Goal: Find specific page/section: Find specific page/section

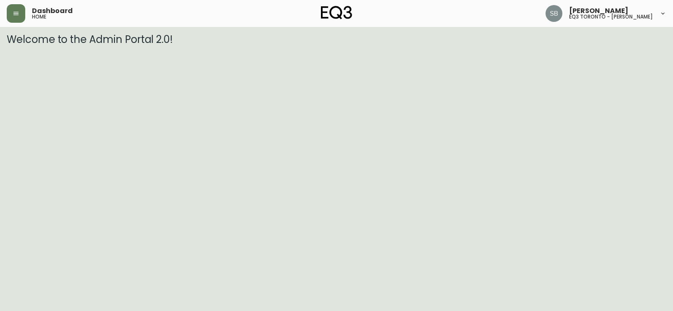
click at [14, 12] on icon "button" at bounding box center [15, 13] width 5 height 3
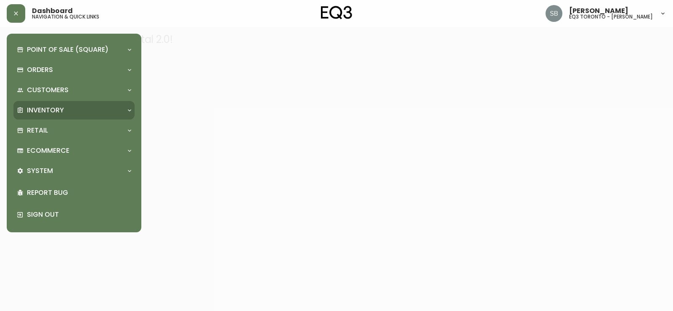
click at [37, 114] on p "Inventory" at bounding box center [45, 110] width 37 height 9
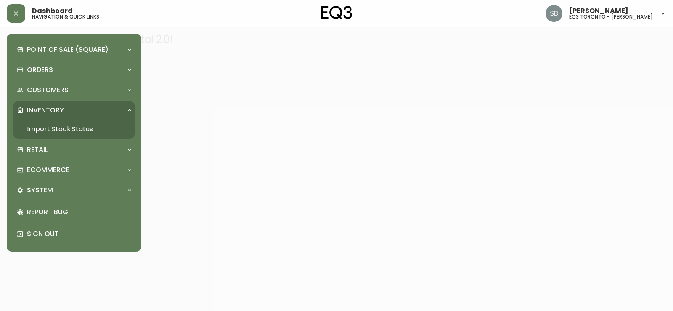
click at [40, 128] on link "Import Stock Status" at bounding box center [73, 129] width 121 height 19
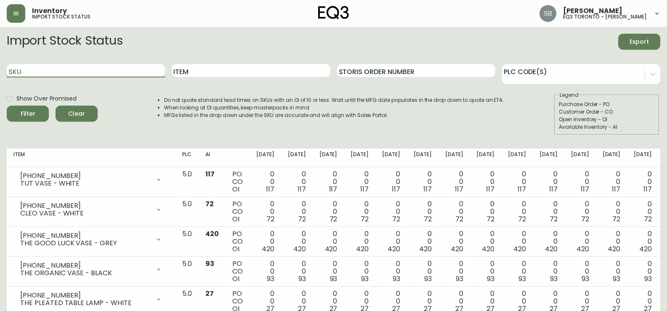
click at [74, 70] on input "SKU" at bounding box center [86, 70] width 158 height 13
paste input "[PHONE_NUMBER]"
type input "[PHONE_NUMBER]"
click at [7, 106] on button "Filter" at bounding box center [28, 114] width 42 height 16
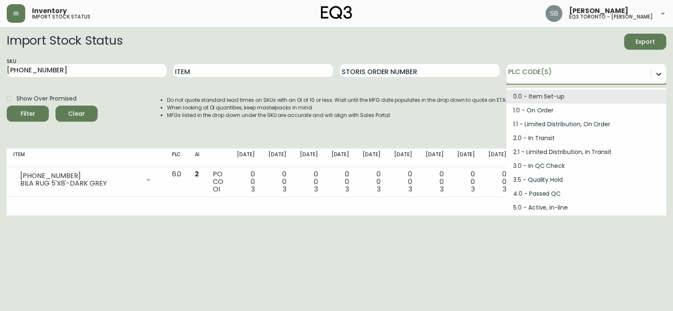
click at [655, 75] on div at bounding box center [659, 74] width 15 height 15
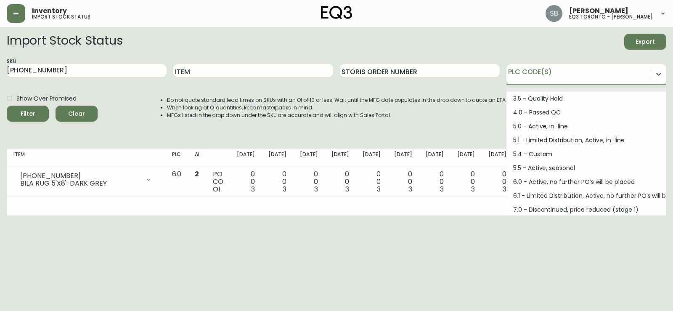
scroll to position [84, 0]
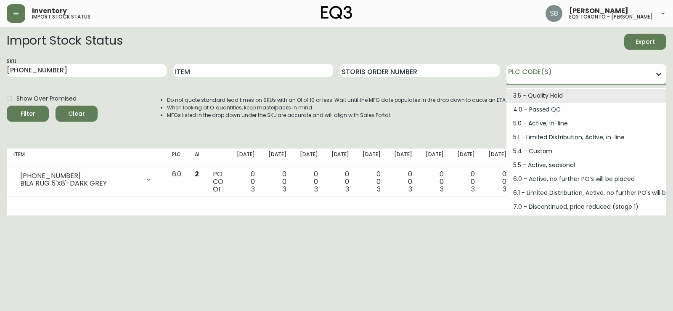
click at [658, 73] on icon at bounding box center [659, 74] width 8 height 8
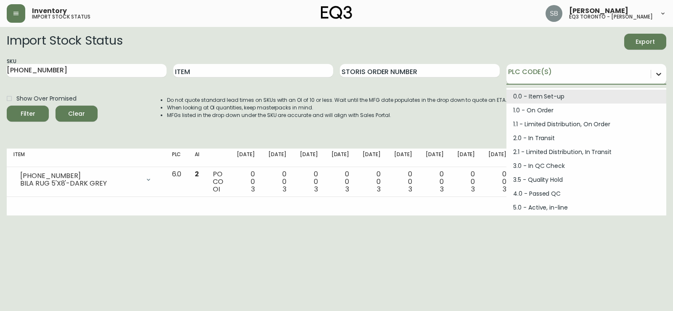
click at [662, 74] on icon at bounding box center [659, 74] width 8 height 8
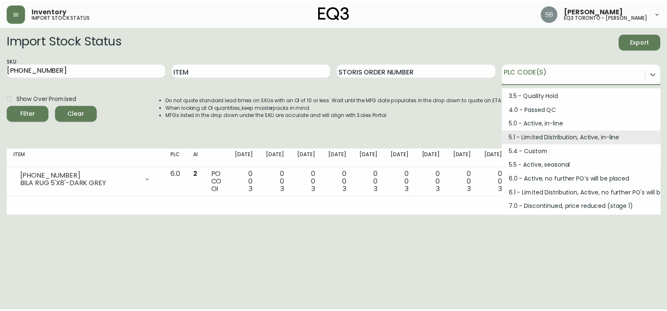
scroll to position [113, 0]
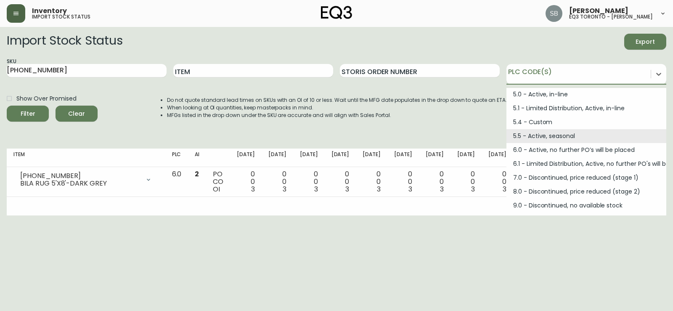
click at [20, 17] on button "button" at bounding box center [16, 13] width 19 height 19
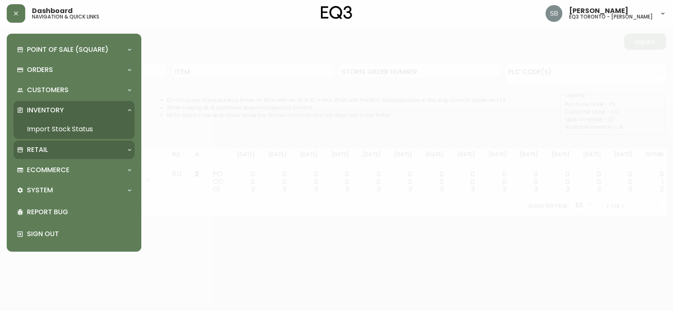
click at [52, 149] on div "Retail" at bounding box center [70, 149] width 106 height 9
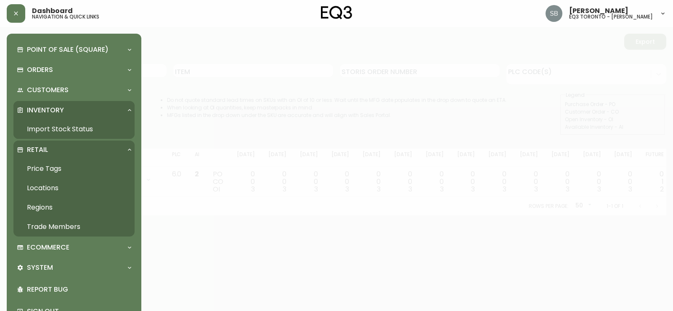
click at [49, 224] on link "Trade Members" at bounding box center [73, 226] width 121 height 19
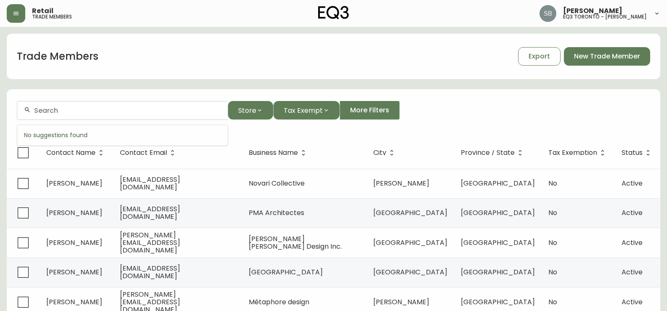
click at [160, 112] on input "text" at bounding box center [127, 110] width 187 height 8
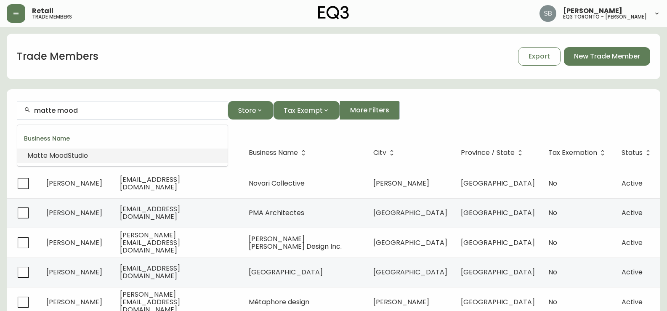
click at [70, 160] on span "Studio" at bounding box center [78, 156] width 20 height 10
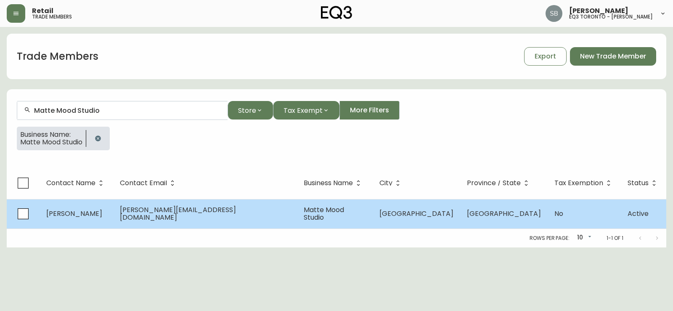
type input "Matte Mood Studio"
click at [94, 221] on td "[PERSON_NAME]" at bounding box center [77, 213] width 74 height 29
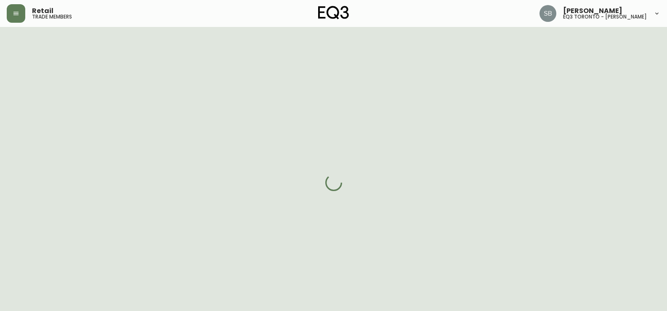
select select "ON"
select select "CA"
select select "CA_EN"
select select "Other"
select select "Interior Designer"
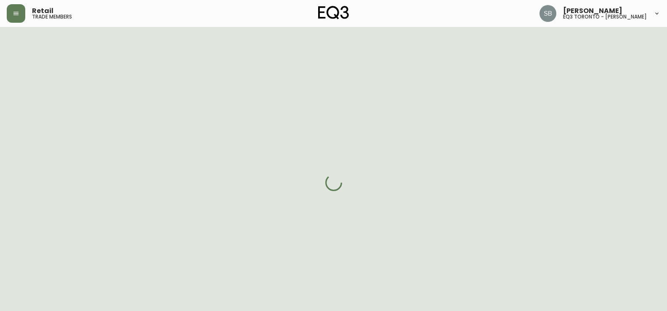
select select "cjw10z96s008u6gs0ccm7hd19"
select select "false"
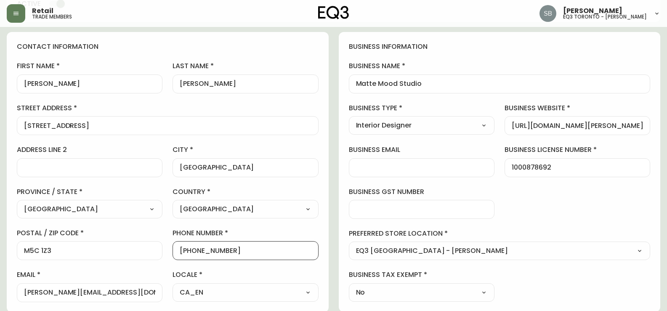
scroll to position [0, 0]
drag, startPoint x: 229, startPoint y: 252, endPoint x: 188, endPoint y: 255, distance: 40.9
click at [188, 255] on div "[PHONE_NUMBER]" at bounding box center [246, 250] width 146 height 19
